Goal: Information Seeking & Learning: Check status

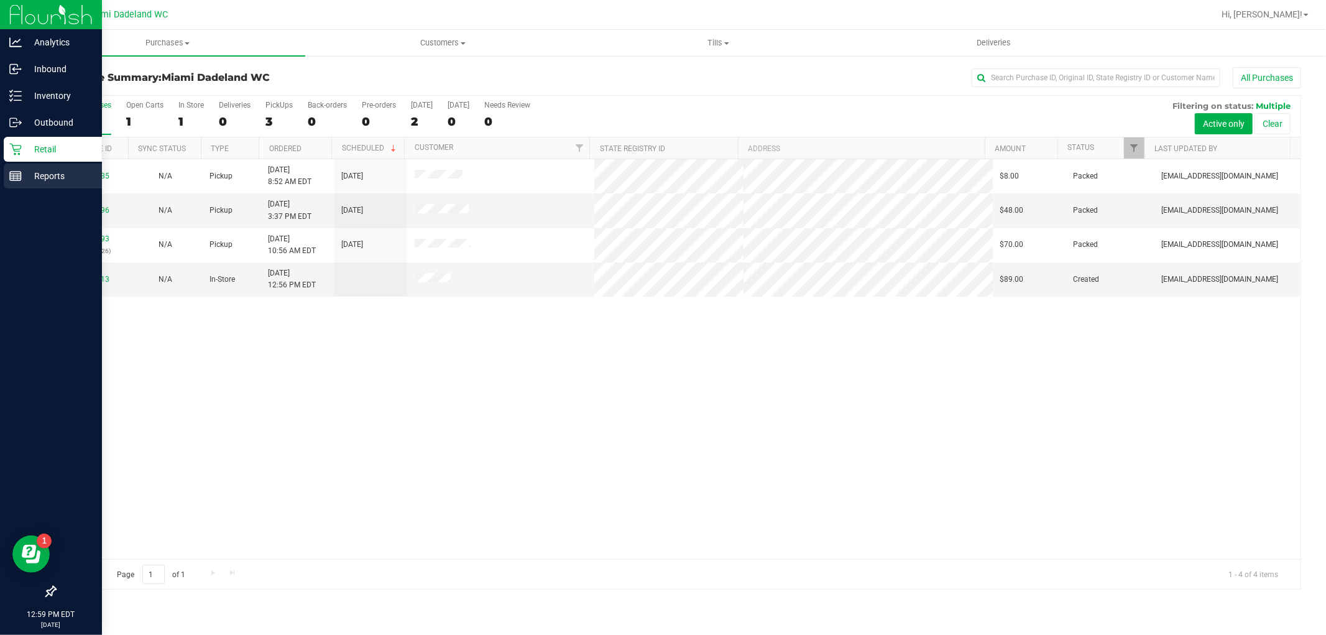
click at [34, 173] on p "Reports" at bounding box center [59, 176] width 75 height 15
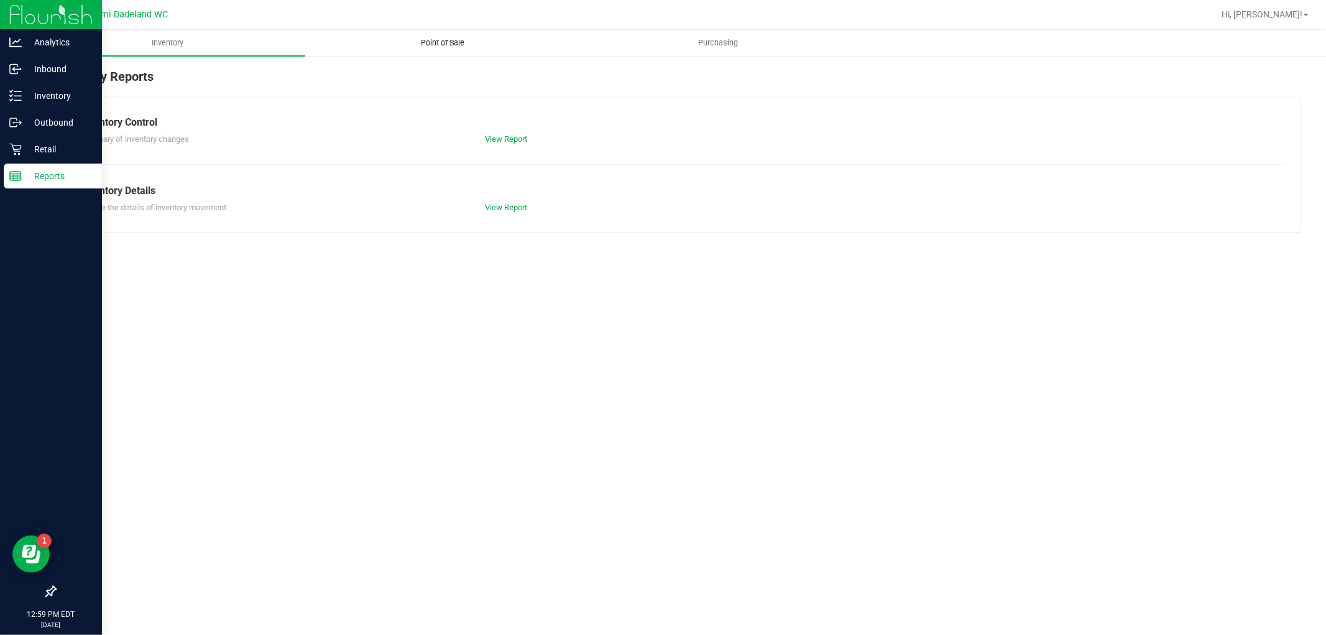
click at [461, 47] on span "Point of Sale" at bounding box center [443, 42] width 77 height 11
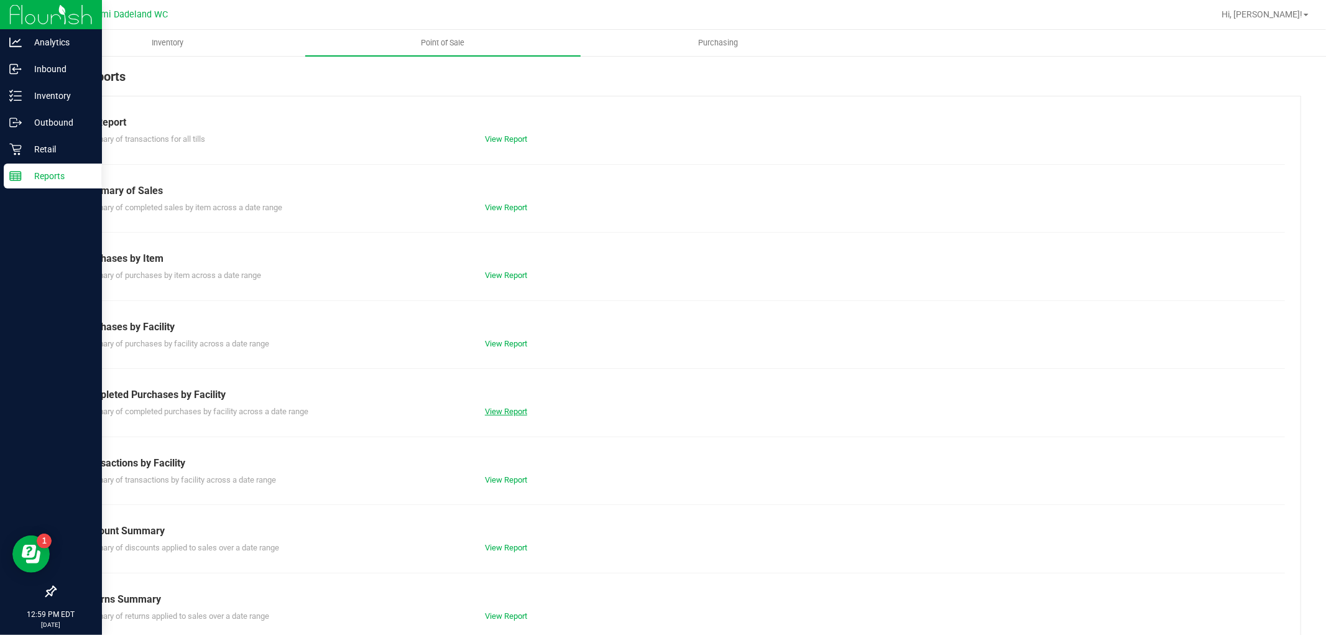
click at [493, 415] on link "View Report" at bounding box center [506, 411] width 42 height 9
